Goal: Task Accomplishment & Management: Manage account settings

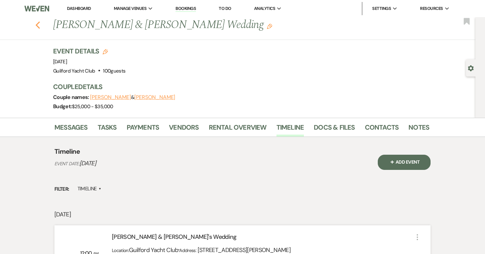
click at [37, 27] on icon "Previous" at bounding box center [37, 25] width 5 height 8
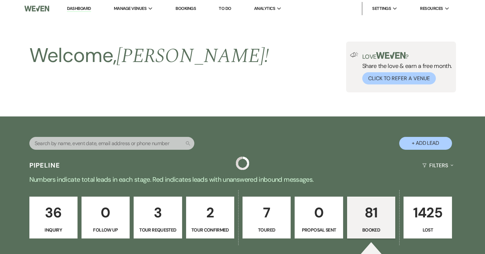
scroll to position [185, 0]
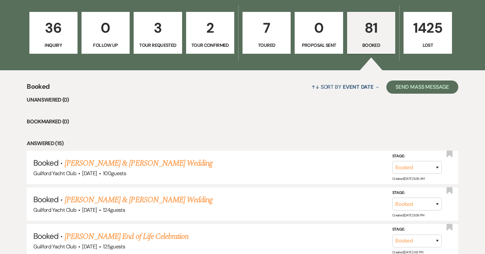
click at [213, 42] on p "Tour Confirmed" at bounding box center [210, 45] width 40 height 7
select select "4"
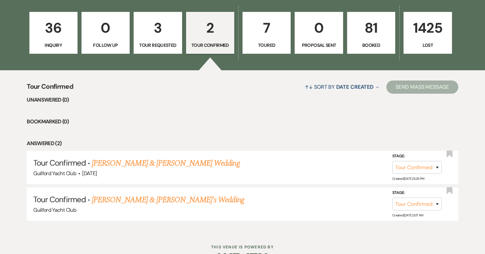
scroll to position [205, 0]
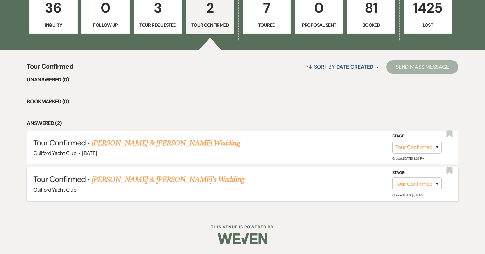
click at [160, 179] on link "[PERSON_NAME] & [PERSON_NAME]'s Wedding" at bounding box center [168, 180] width 152 height 12
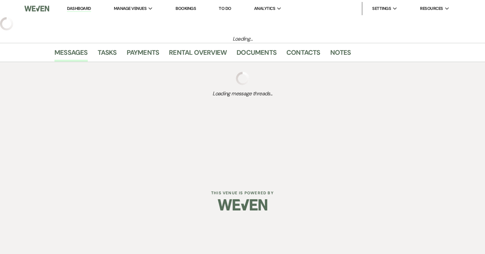
select select "4"
select select "5"
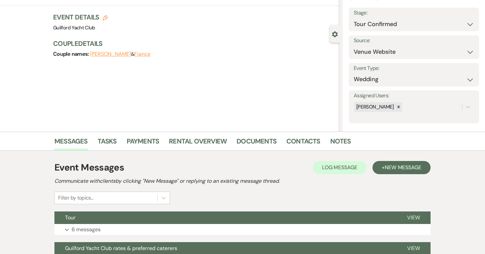
scroll to position [98, 0]
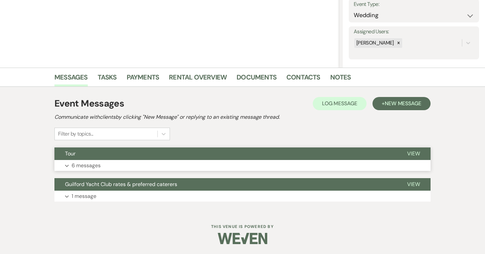
click at [416, 151] on span "View" at bounding box center [413, 153] width 13 height 7
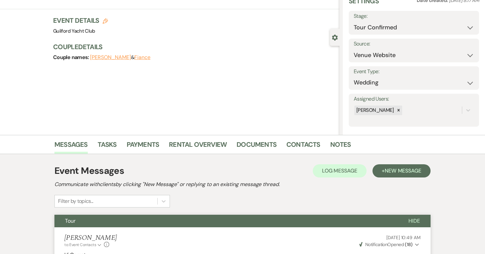
scroll to position [0, 0]
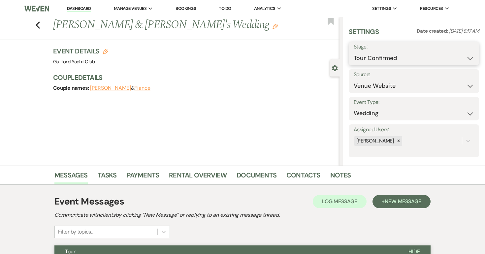
click at [401, 59] on select "Inquiry Follow Up Tour Requested Tour Confirmed Toured Proposal Sent Booked Lost" at bounding box center [414, 58] width 120 height 13
select select "5"
click at [354, 52] on select "Inquiry Follow Up Tour Requested Tour Confirmed Toured Proposal Sent Booked Lost" at bounding box center [414, 58] width 120 height 13
click at [462, 56] on button "Save" at bounding box center [465, 53] width 27 height 13
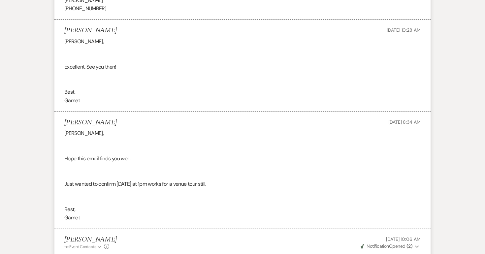
scroll to position [633, 0]
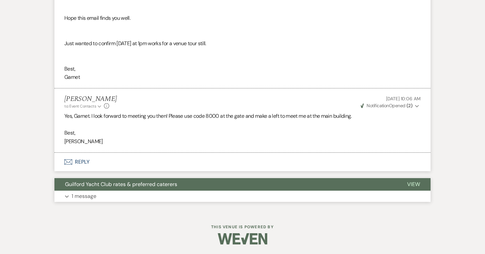
click at [413, 184] on span "View" at bounding box center [413, 184] width 13 height 7
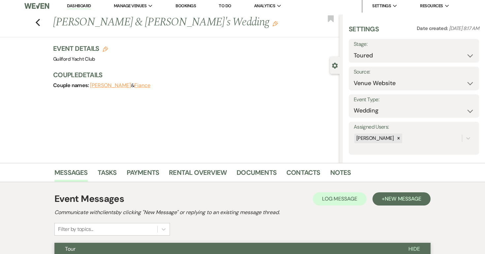
scroll to position [0, 0]
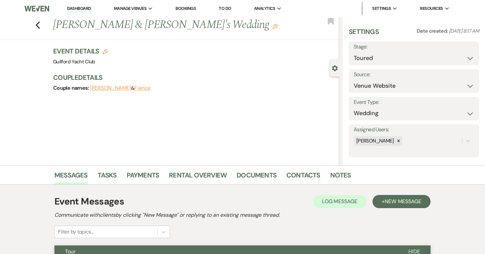
click at [103, 53] on icon "Edit" at bounding box center [105, 51] width 5 height 5
select select "696"
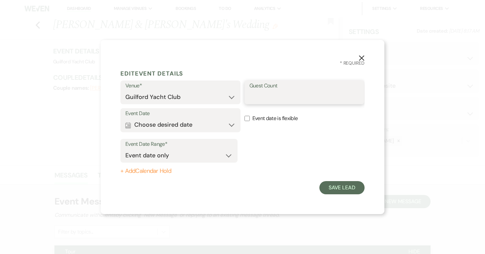
click at [266, 95] on input "Guest Count" at bounding box center [304, 97] width 110 height 13
type input "200"
click at [347, 188] on button "Save Lead" at bounding box center [341, 187] width 45 height 13
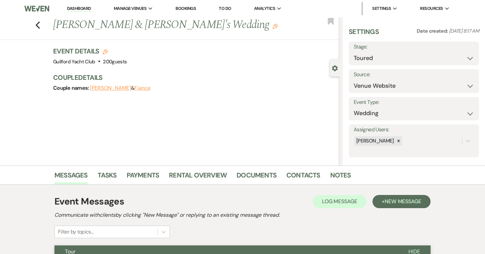
click at [145, 90] on button "Fiance" at bounding box center [142, 87] width 16 height 5
select select "1"
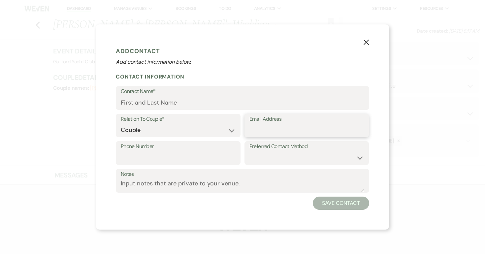
click at [268, 127] on input "Email Address" at bounding box center [306, 130] width 115 height 13
click at [147, 103] on input "Contact Name*" at bounding box center [242, 102] width 243 height 13
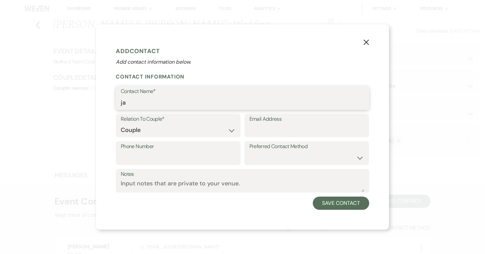
type input "j"
type input "Jan"
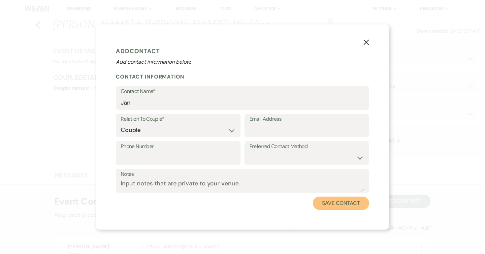
click at [340, 205] on button "Save Contact" at bounding box center [341, 203] width 56 height 13
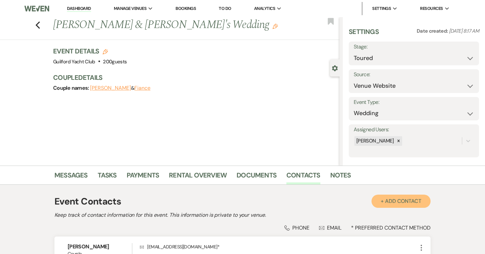
click at [390, 200] on button "+ Add Contact" at bounding box center [400, 201] width 59 height 13
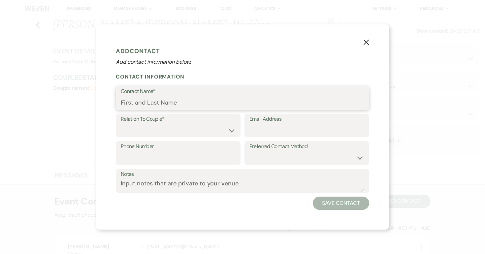
click at [181, 108] on input "Contact Name*" at bounding box center [242, 102] width 243 height 13
type input "Jan"
click at [272, 221] on div "X Add Contact Add contact information below. Contact Information Contact Name* …" at bounding box center [242, 126] width 293 height 205
click at [329, 200] on button "Save Contact" at bounding box center [341, 203] width 56 height 13
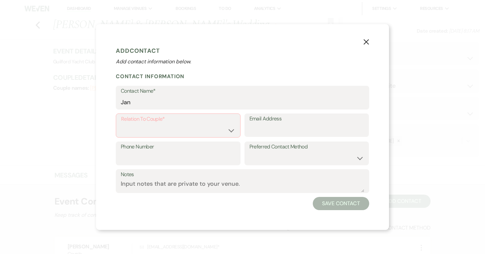
click at [367, 44] on icon "X" at bounding box center [366, 42] width 6 height 6
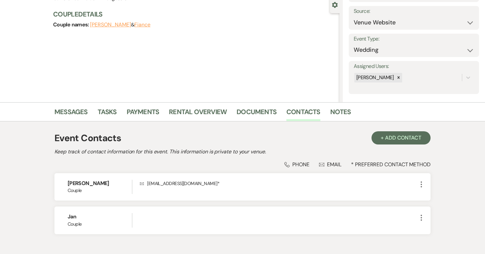
scroll to position [64, 0]
click at [69, 111] on link "Messages" at bounding box center [70, 113] width 33 height 15
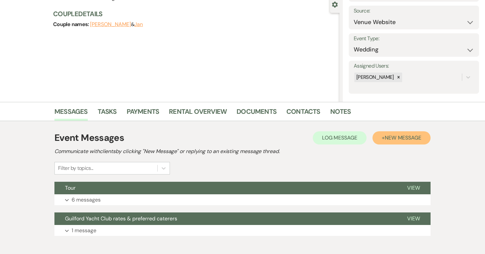
click at [415, 139] on span "New Message" at bounding box center [403, 137] width 37 height 7
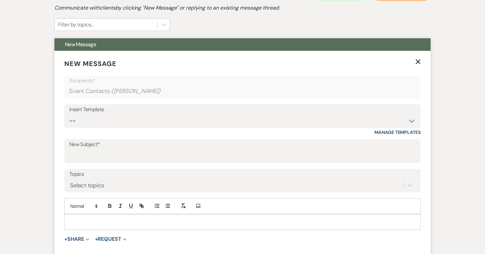
scroll to position [206, 0]
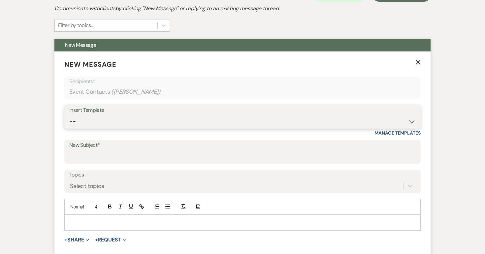
click at [101, 120] on select "-- Weven Planning Portal Introduction (Booked Events) Initial Inquiry Response …" at bounding box center [242, 121] width 346 height 13
select select "2058"
click at [69, 115] on select "-- Weven Planning Portal Introduction (Booked Events) Initial Inquiry Response …" at bounding box center [242, 121] width 346 height 13
type input "Thank you for touring the Guilford Yacht Club"
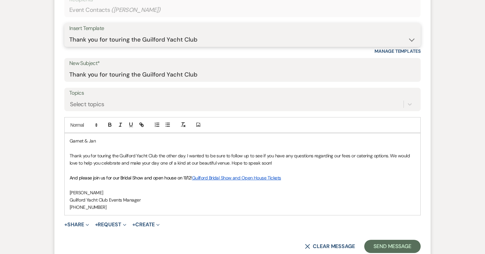
scroll to position [288, 0]
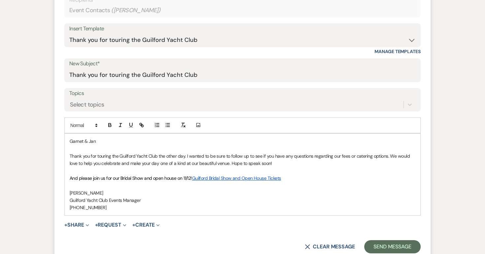
click at [104, 142] on p "Garnet & Jan" at bounding box center [243, 141] width 346 height 7
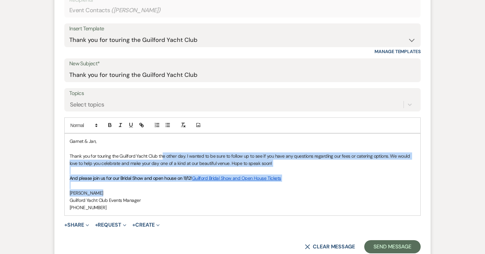
drag, startPoint x: 163, startPoint y: 155, endPoint x: 268, endPoint y: 191, distance: 111.0
click at [268, 191] on div "Garnet & Jan, Thank you for touring the Guilford Yacht Club the other day. I wa…" at bounding box center [243, 175] width 356 height 82
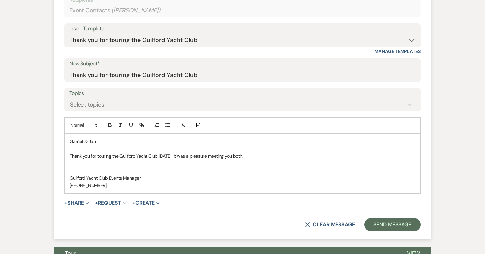
click at [129, 186] on p "[PHONE_NUMBER]" at bounding box center [243, 185] width 346 height 7
click at [251, 156] on p "Thank you for touring the Guilford Yacht Club [DATE]! It was a pleasure meeting…" at bounding box center [243, 155] width 346 height 7
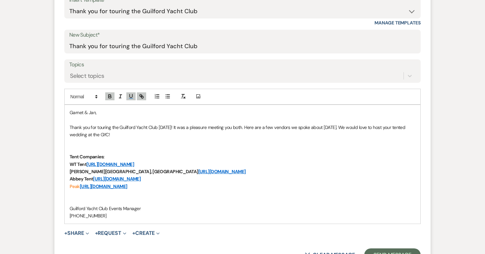
scroll to position [325, 0]
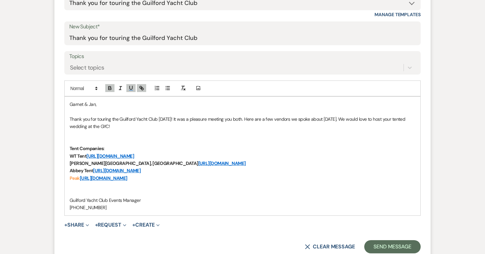
click at [171, 180] on p "Peak [URL][DOMAIN_NAME]" at bounding box center [243, 177] width 346 height 7
click at [113, 148] on p "Tent Companies:" at bounding box center [243, 148] width 346 height 7
click at [172, 175] on p "Peak [URL][DOMAIN_NAME]" at bounding box center [243, 177] width 346 height 7
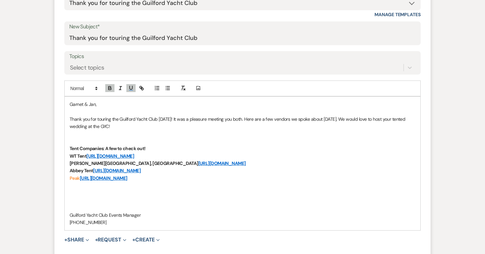
click at [166, 178] on p "Peak [URL][DOMAIN_NAME]" at bounding box center [243, 177] width 346 height 7
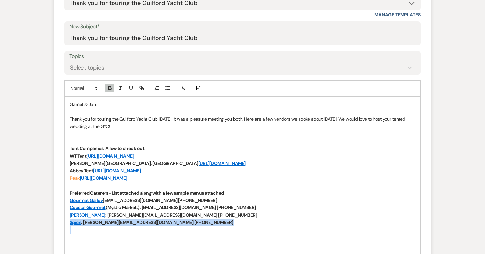
drag, startPoint x: 205, startPoint y: 227, endPoint x: 71, endPoint y: 223, distance: 134.3
click at [71, 223] on div "Garnet & Jan, Thank you for touring the Guilford Yacht Club [DATE]! It was a pl…" at bounding box center [243, 186] width 356 height 178
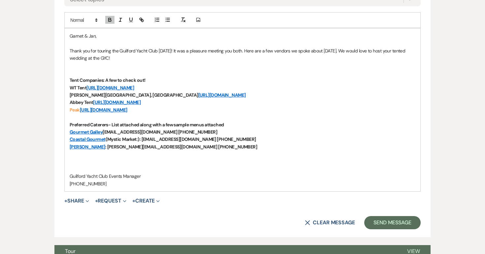
scroll to position [394, 0]
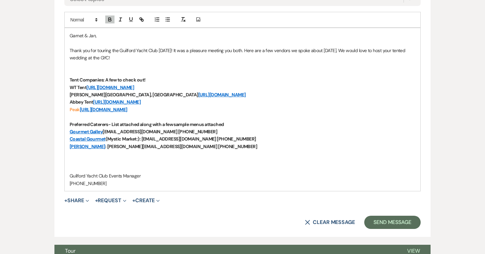
click at [211, 143] on p "[PERSON_NAME] : [PERSON_NAME][EMAIL_ADDRESS][DOMAIN_NAME] [PHONE_NUMBER]" at bounding box center [243, 146] width 346 height 7
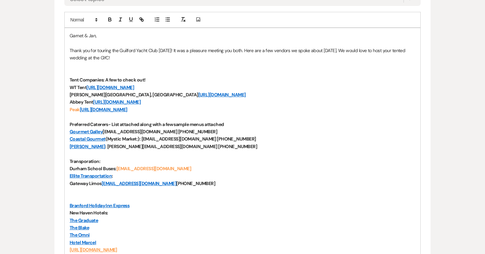
click at [121, 197] on p "www.libertylimo" at bounding box center [243, 197] width 346 height 7
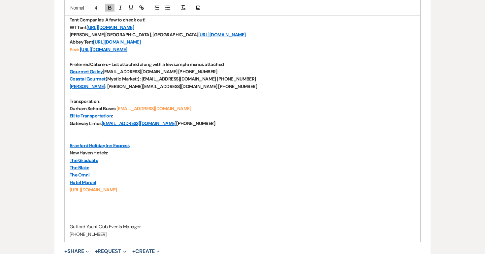
scroll to position [454, 0]
drag, startPoint x: 107, startPoint y: 138, endPoint x: 62, endPoint y: 137, distance: 44.9
click at [62, 137] on form "New Message X Draft saved! Recipients* Event Contacts ( [PERSON_NAME] ) Insert …" at bounding box center [242, 45] width 376 height 483
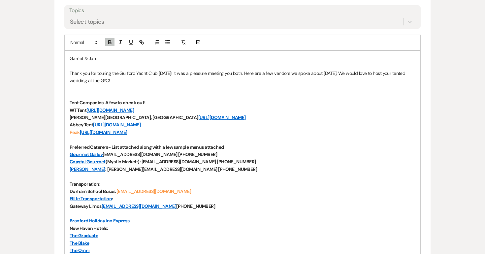
scroll to position [372, 0]
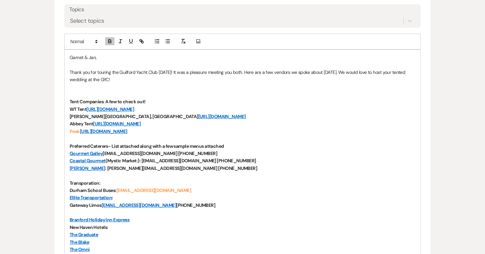
click at [136, 79] on p "Thank you for touring the Guilford Yacht Club [DATE]! It was a pleasure meeting…" at bounding box center [243, 76] width 346 height 15
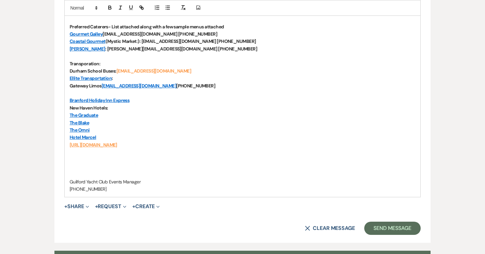
scroll to position [491, 0]
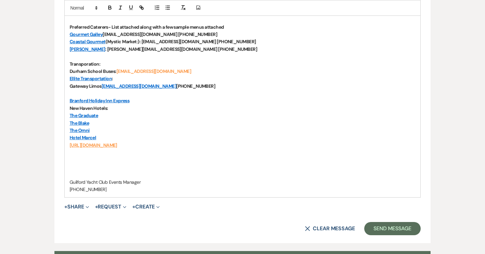
click at [132, 176] on p at bounding box center [243, 174] width 346 height 7
click at [381, 233] on button "Send Message" at bounding box center [392, 228] width 56 height 13
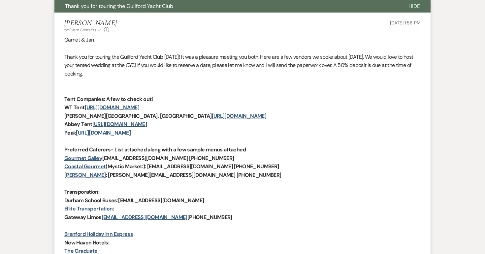
scroll to position [0, 0]
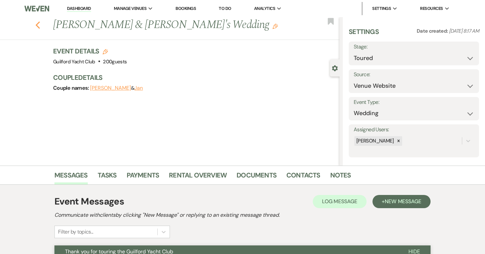
click at [39, 27] on use "button" at bounding box center [38, 24] width 4 height 7
select select "4"
select select "5"
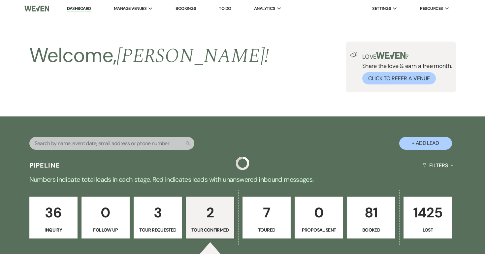
scroll to position [168, 0]
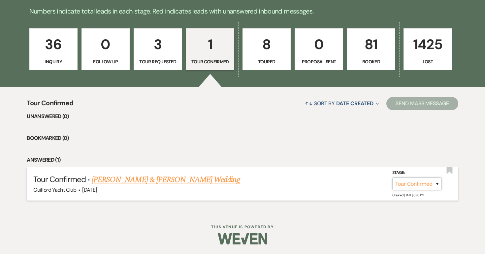
click at [404, 181] on select "Inquiry Follow Up Tour Requested Tour Confirmed Toured Proposal Sent Booked Lost" at bounding box center [416, 183] width 49 height 13
select select "8"
click at [392, 177] on select "Inquiry Follow Up Tour Requested Tour Confirmed Toured Proposal Sent Booked Lost" at bounding box center [416, 183] width 49 height 13
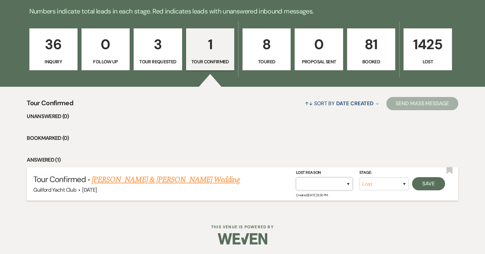
click at [329, 186] on select "Booked Elsewhere Budget Date Unavailable No Response Not a Good Match Capacity …" at bounding box center [324, 183] width 57 height 13
select select "5"
click at [296, 177] on select "Booked Elsewhere Budget Date Unavailable No Response Not a Good Match Capacity …" at bounding box center [324, 183] width 57 height 13
click at [428, 187] on button "Save" at bounding box center [428, 183] width 33 height 13
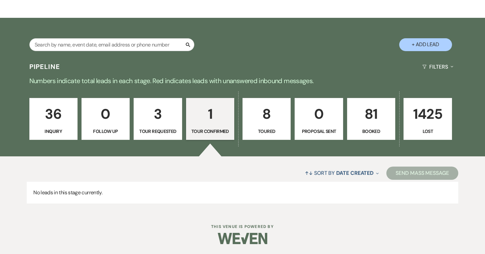
scroll to position [99, 0]
